Goal: Task Accomplishment & Management: Use online tool/utility

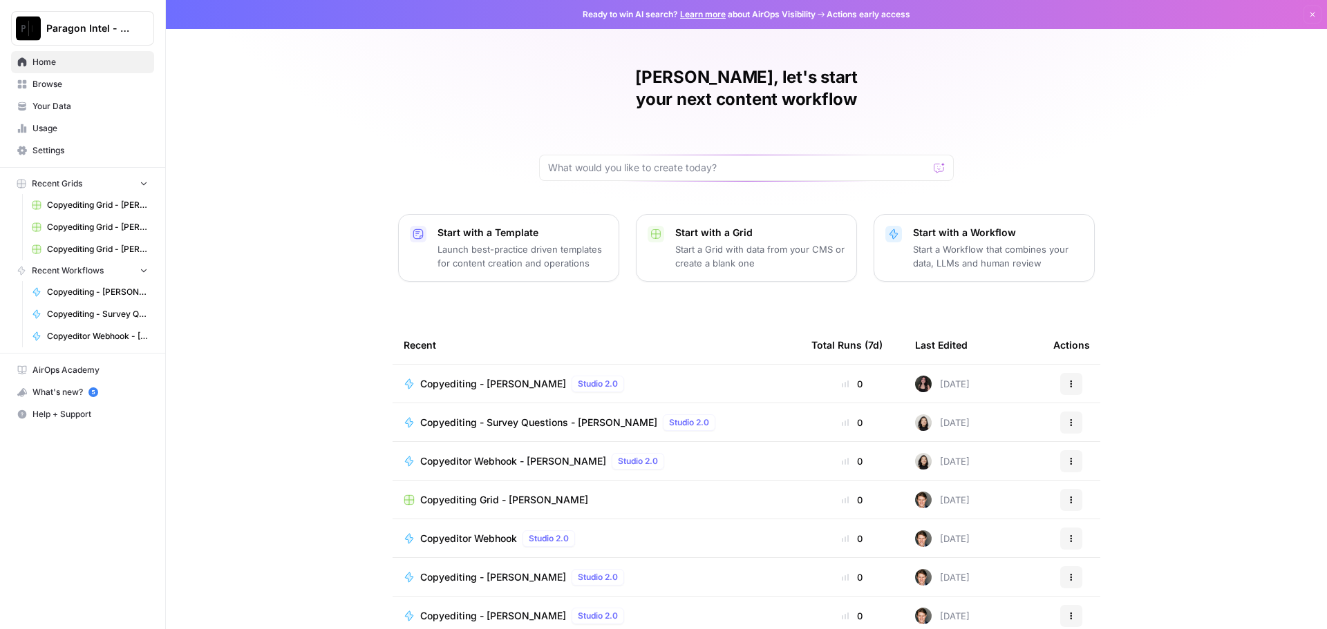
click at [51, 62] on span "Home" at bounding box center [89, 62] width 115 height 12
click at [57, 89] on span "Browse" at bounding box center [89, 84] width 115 height 12
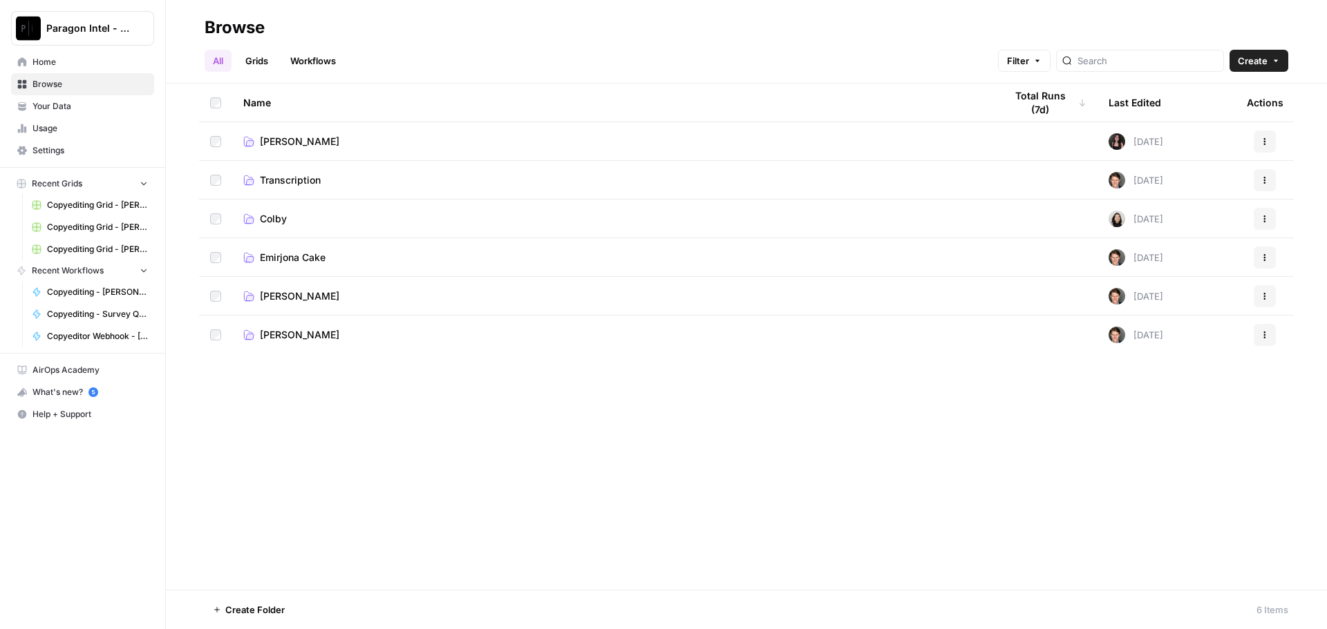
click at [304, 294] on span "Ashley Collman" at bounding box center [299, 297] width 79 height 14
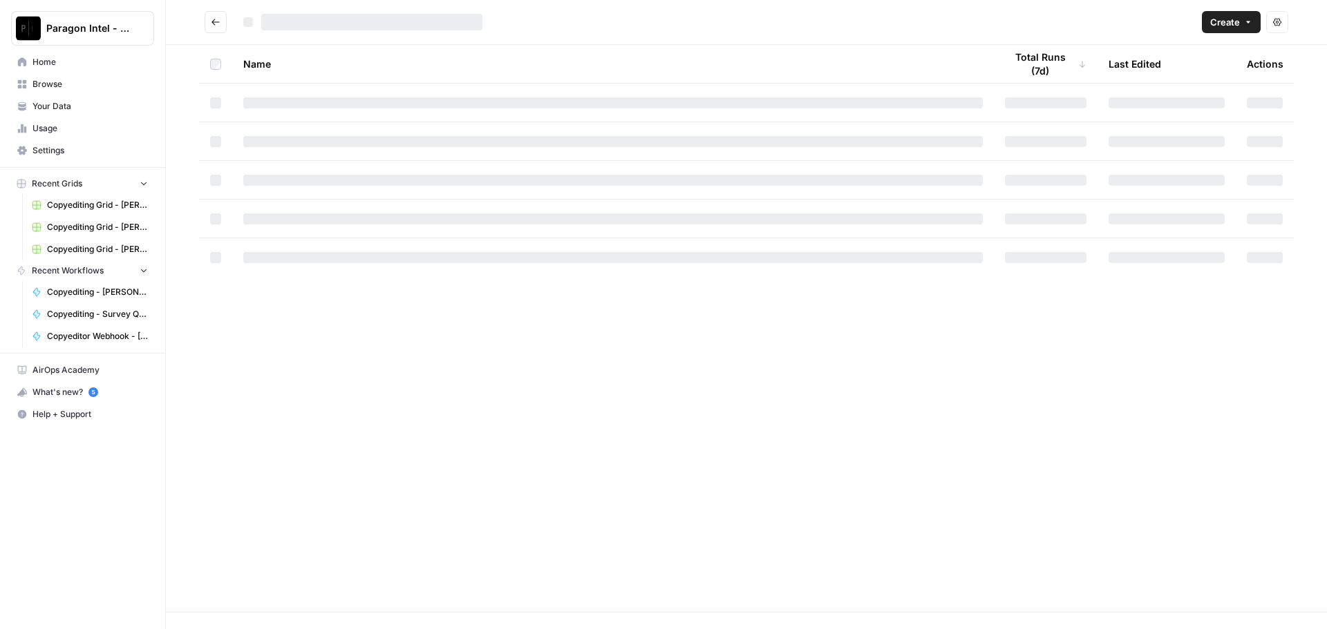
click at [304, 294] on div "Name Total Runs (7d) Last Edited Actions" at bounding box center [746, 328] width 1161 height 567
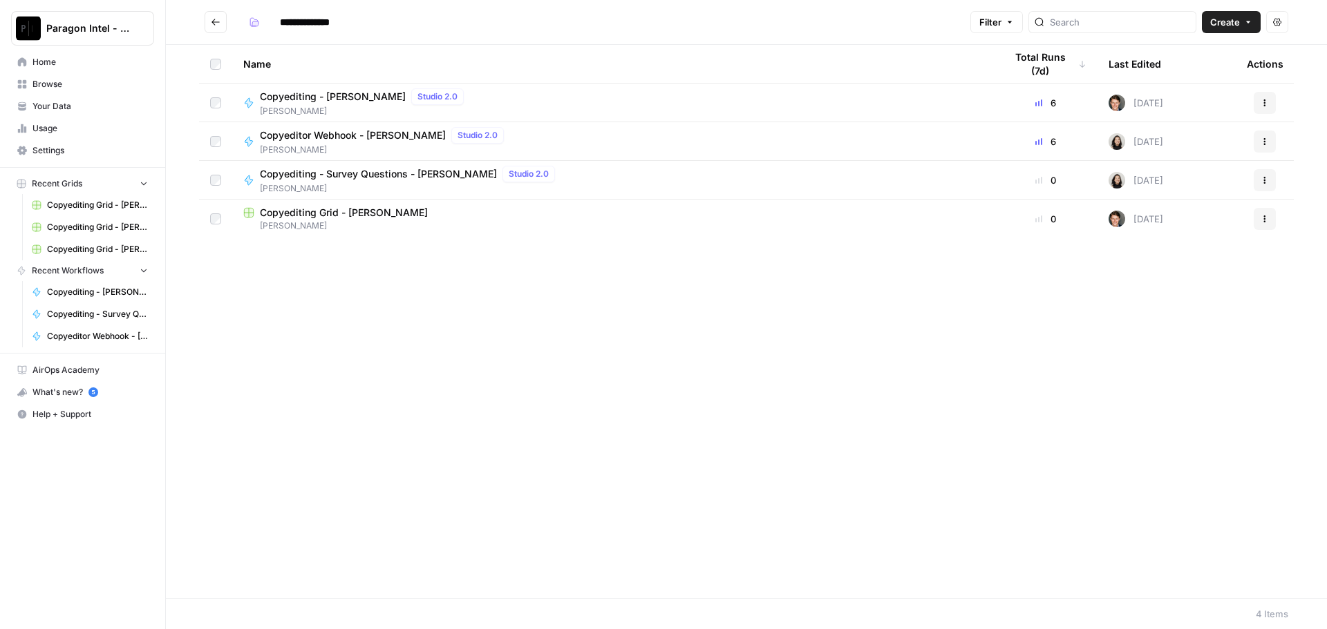
click at [293, 105] on span "Ashley Collman" at bounding box center [364, 111] width 209 height 12
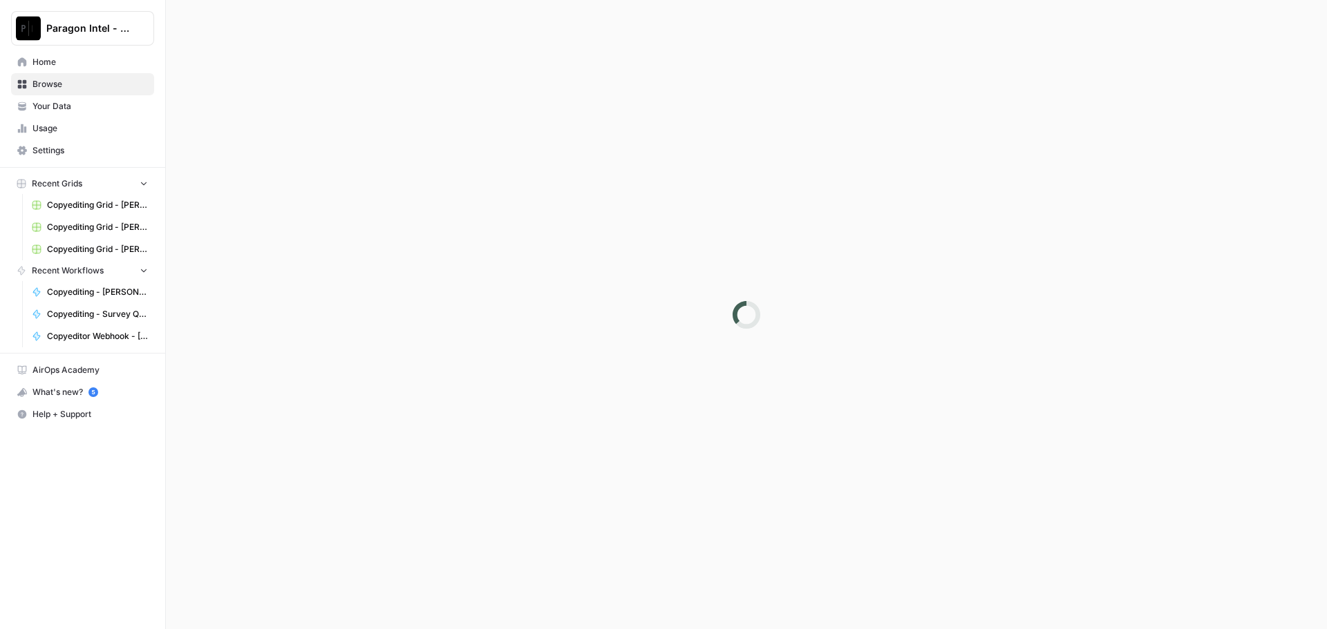
click at [293, 105] on div at bounding box center [746, 314] width 1161 height 629
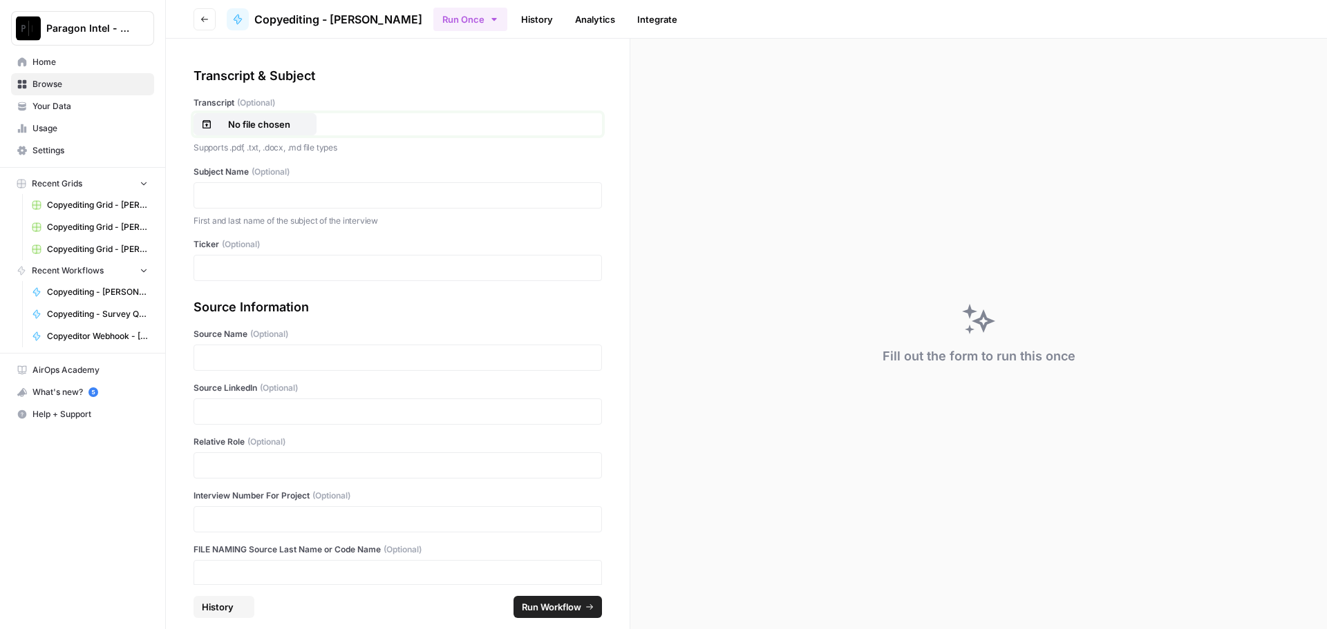
click at [251, 127] on p "No file chosen" at bounding box center [259, 124] width 88 height 14
click at [251, 194] on p at bounding box center [397, 196] width 390 height 14
drag, startPoint x: 243, startPoint y: 410, endPoint x: 260, endPoint y: 445, distance: 38.9
click at [243, 410] on p at bounding box center [397, 412] width 390 height 14
click at [254, 469] on p at bounding box center [397, 466] width 390 height 14
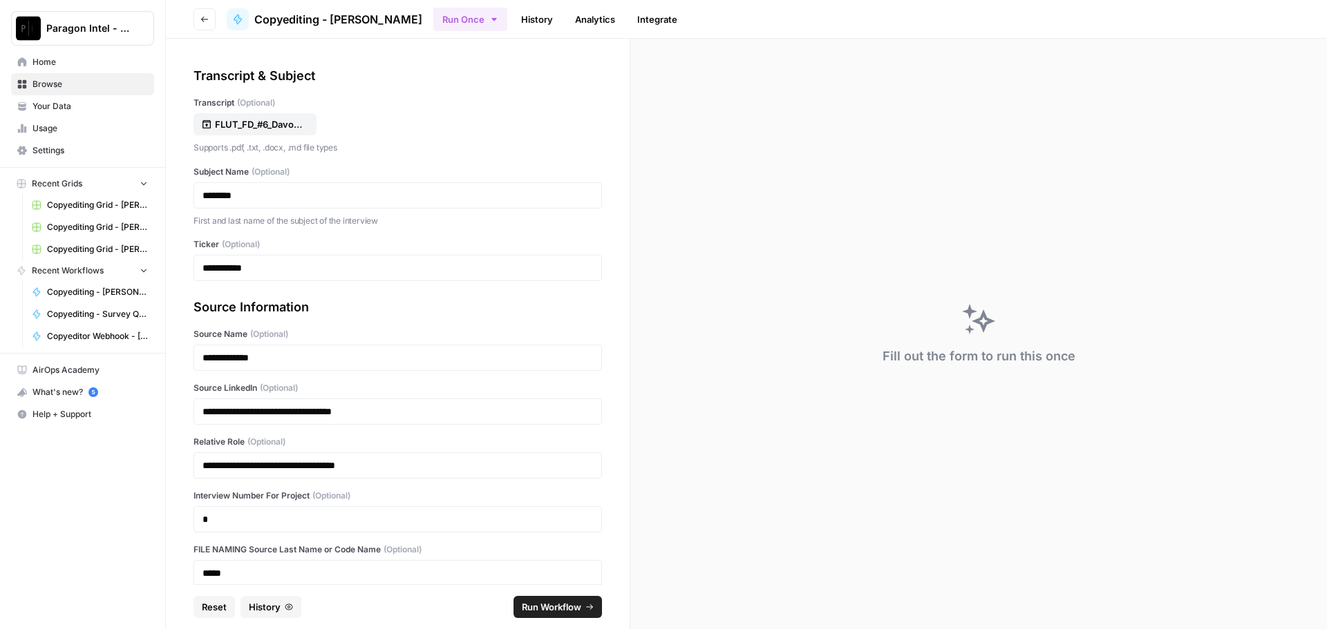
click at [529, 610] on span "Run Workflow" at bounding box center [551, 607] width 59 height 14
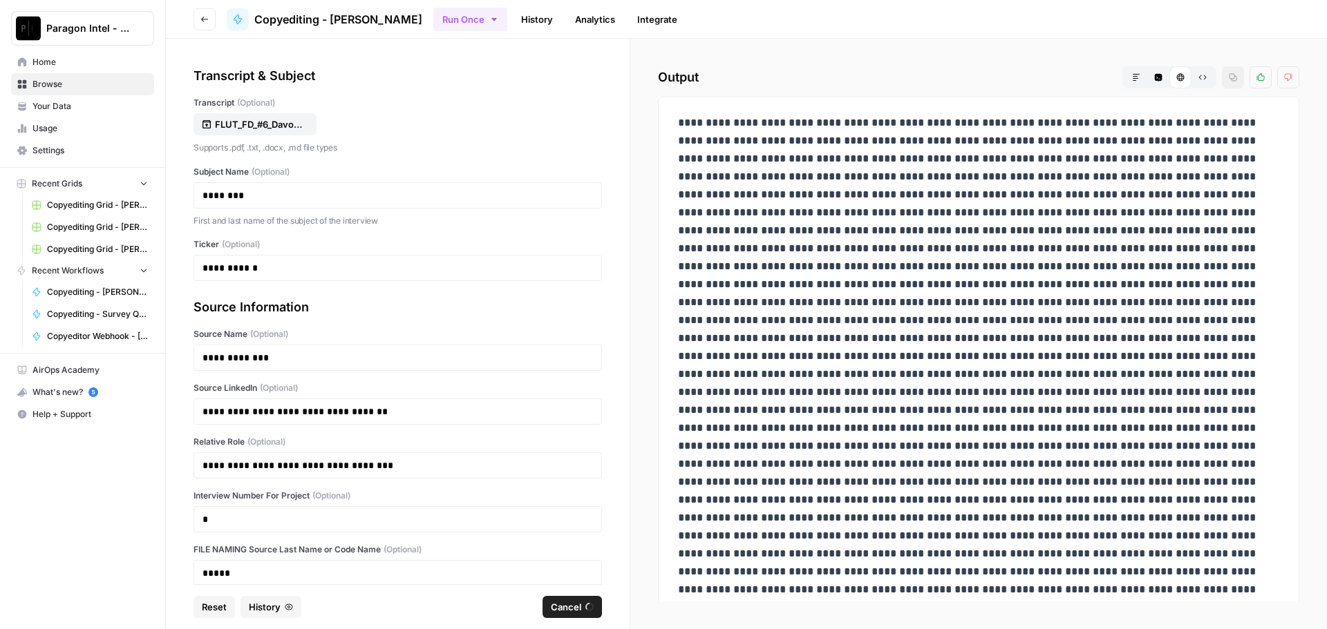
click at [71, 67] on span "Home" at bounding box center [89, 62] width 115 height 12
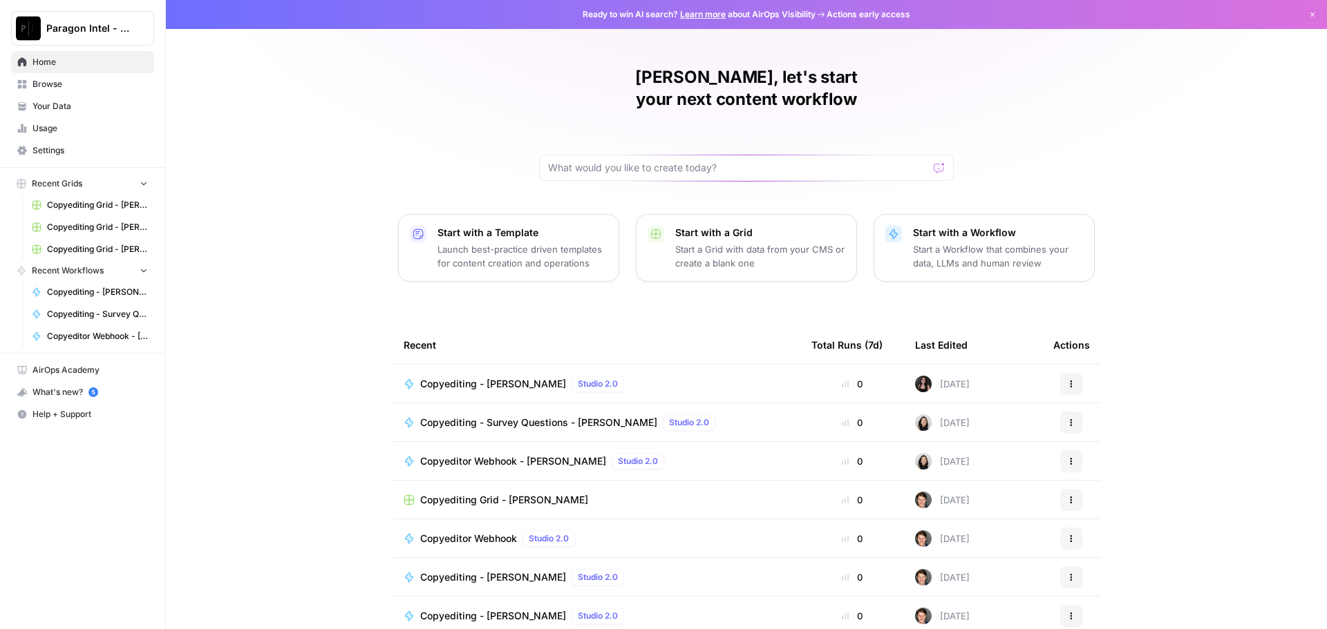
click at [468, 609] on span "Copyediting - Ashley Collman" at bounding box center [493, 616] width 146 height 14
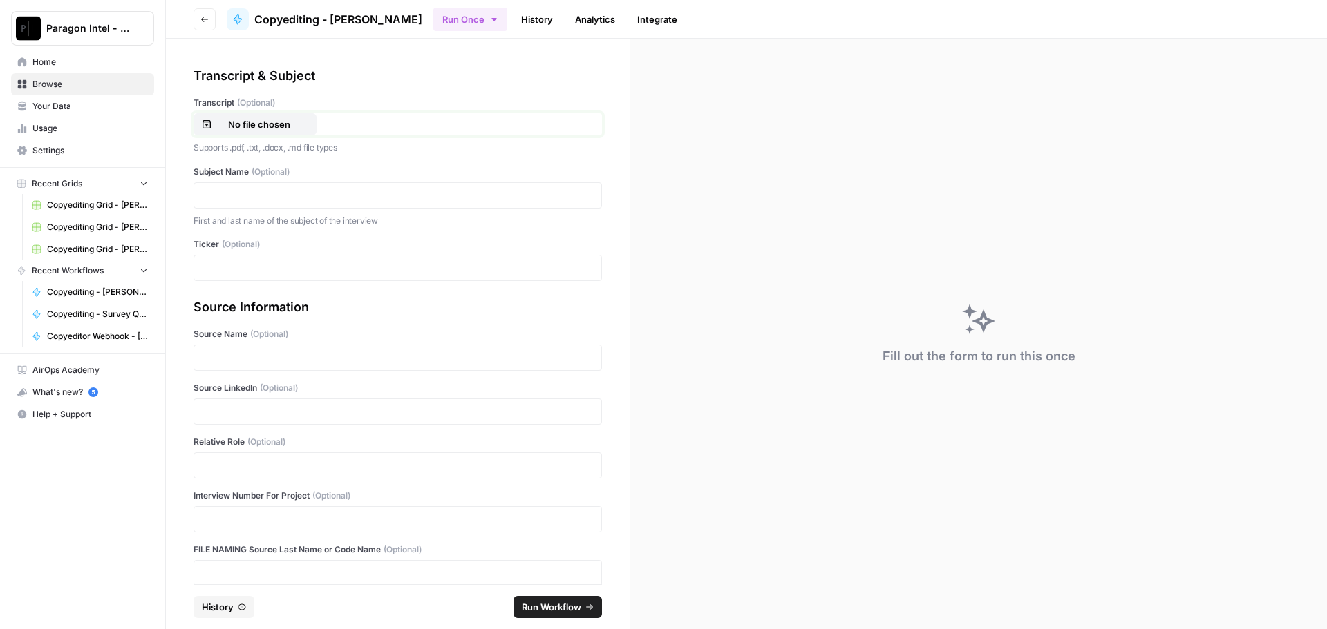
click at [249, 124] on p "No file chosen" at bounding box center [259, 124] width 88 height 14
click at [245, 194] on p at bounding box center [397, 196] width 390 height 14
drag, startPoint x: 225, startPoint y: 412, endPoint x: 234, endPoint y: 457, distance: 46.4
click at [225, 412] on p at bounding box center [397, 412] width 390 height 14
click at [230, 468] on p at bounding box center [397, 466] width 390 height 14
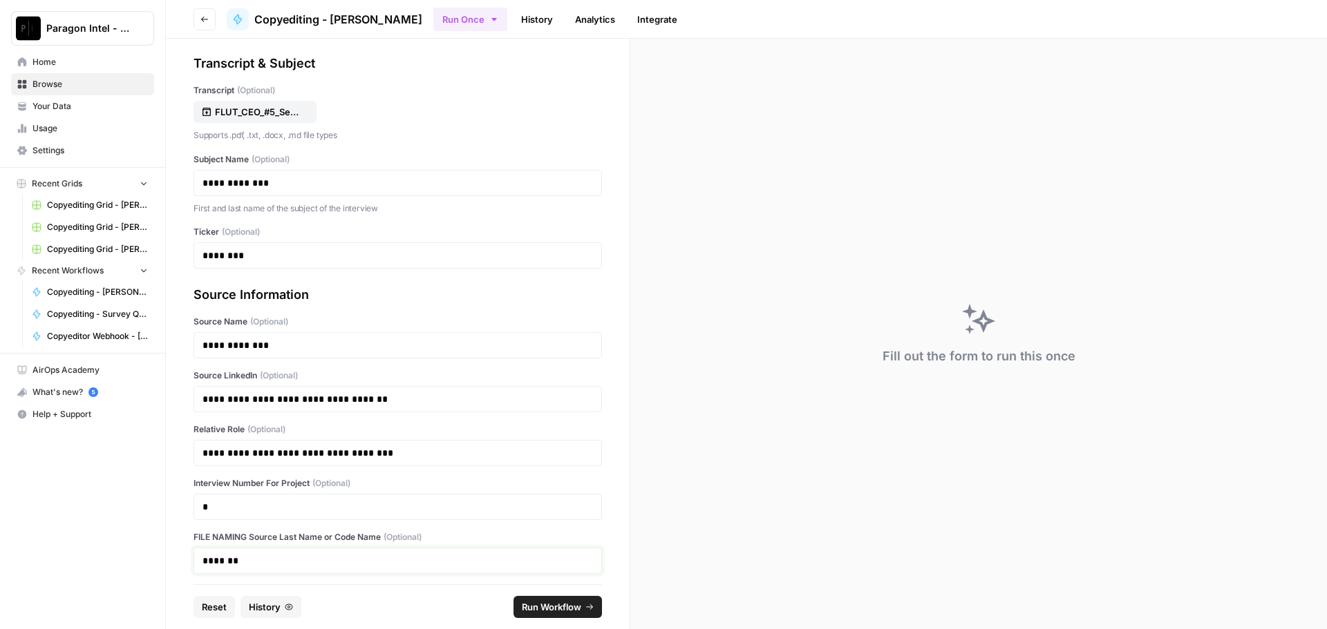
scroll to position [19, 0]
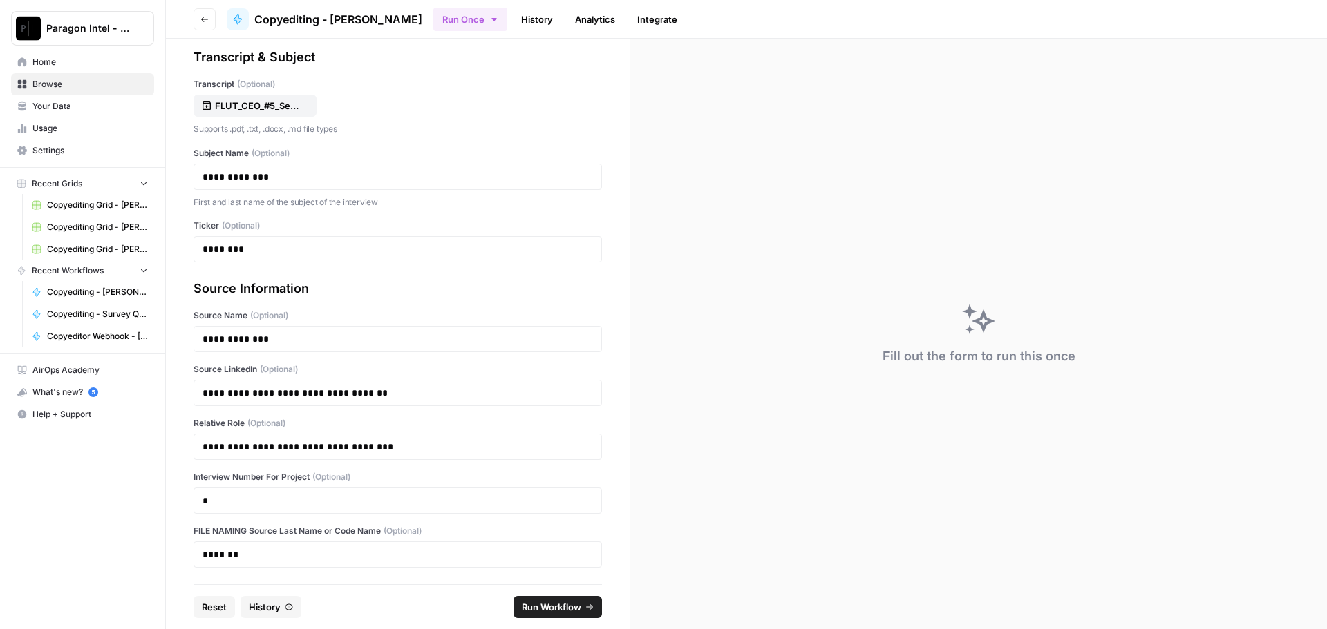
click at [535, 599] on button "Run Workflow" at bounding box center [557, 607] width 88 height 22
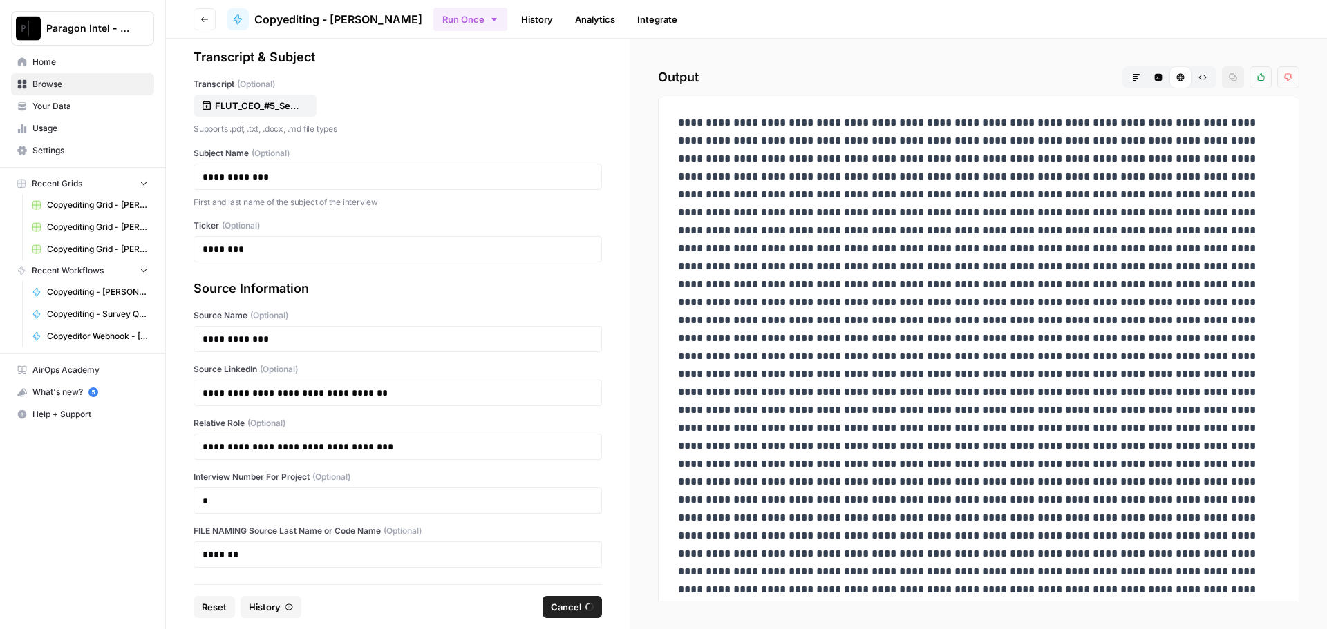
click at [44, 65] on span "Home" at bounding box center [89, 62] width 115 height 12
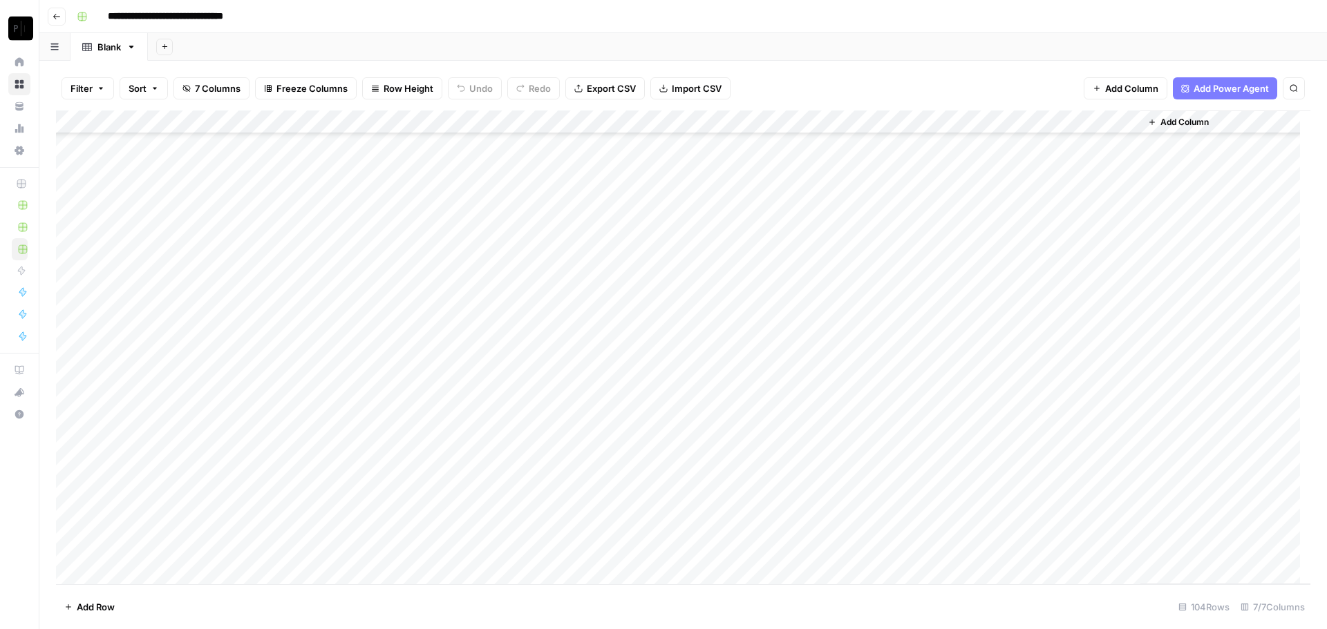
scroll to position [2015, 0]
click at [1001, 524] on div "Add Column" at bounding box center [683, 348] width 1254 height 474
click at [1001, 547] on div "Add Column" at bounding box center [683, 348] width 1254 height 474
